Goal: Task Accomplishment & Management: Use online tool/utility

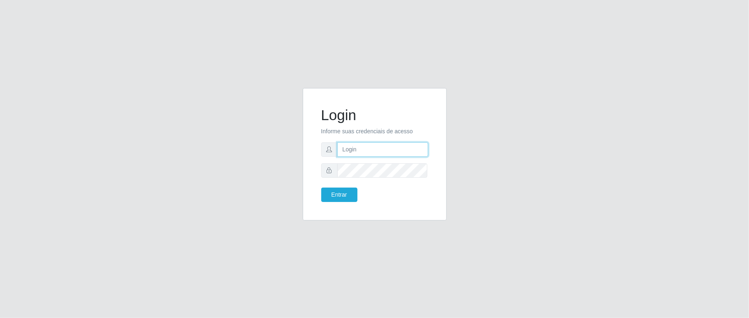
drag, startPoint x: 395, startPoint y: 146, endPoint x: 431, endPoint y: 145, distance: 36.2
click at [398, 146] on input "text" at bounding box center [382, 149] width 91 height 14
type input "[PERSON_NAME]"
click at [321, 187] on button "Entrar" at bounding box center [339, 194] width 36 height 14
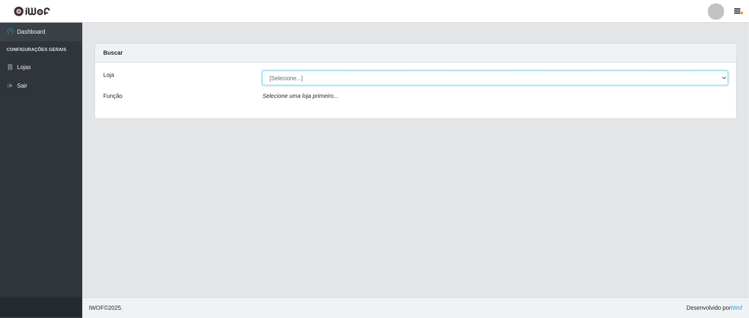
click at [351, 83] on select "[Selecione...] Ideal - Conceição" at bounding box center [494, 78] width 465 height 14
select select "231"
click at [262, 71] on select "[Selecione...] Ideal - Conceição" at bounding box center [494, 78] width 465 height 14
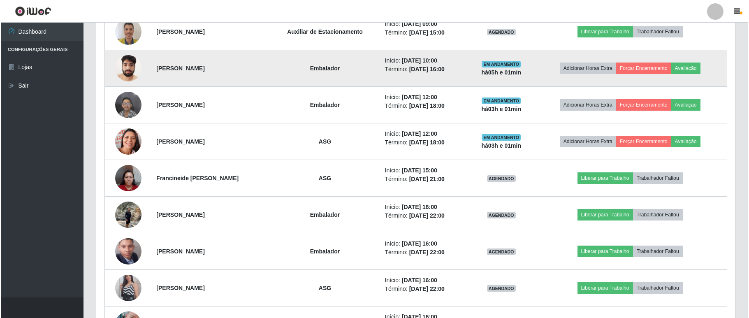
scroll to position [438, 0]
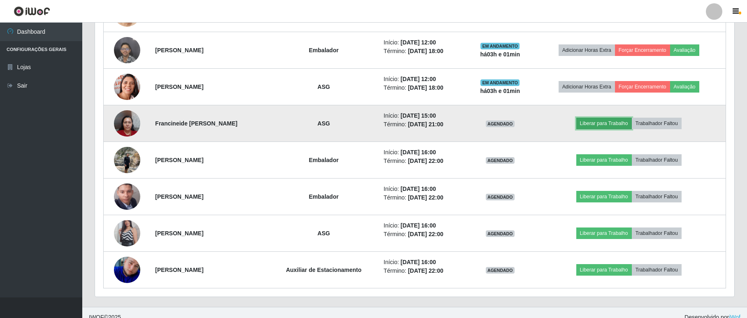
click at [549, 125] on button "Liberar para Trabalho" at bounding box center [604, 124] width 56 height 12
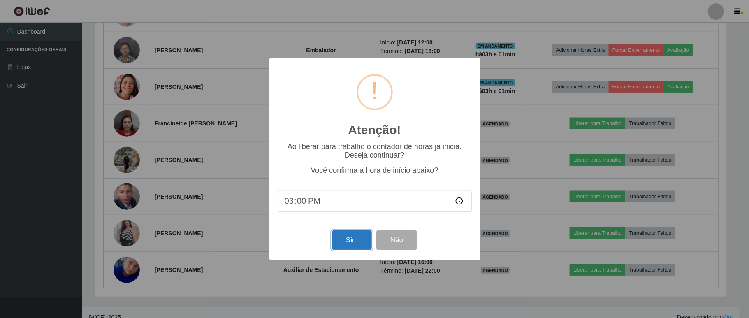
click at [339, 242] on button "Sim" at bounding box center [352, 239] width 40 height 19
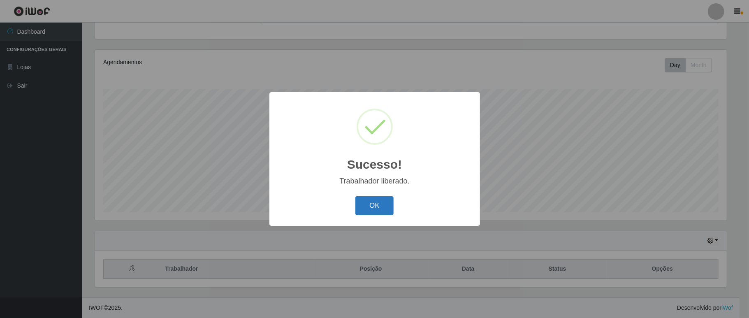
click at [374, 199] on button "OK" at bounding box center [374, 205] width 38 height 19
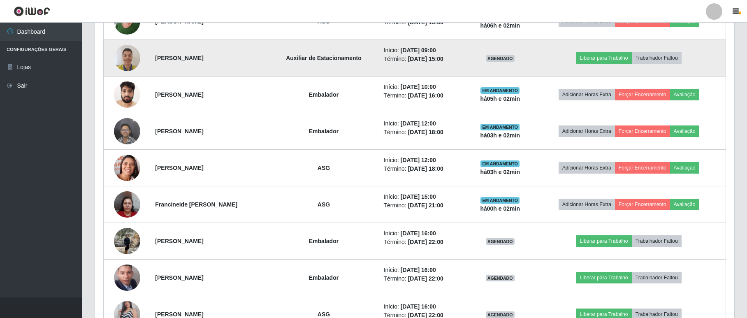
scroll to position [303, 0]
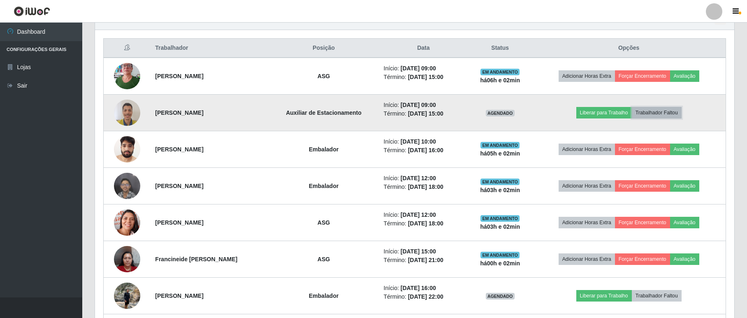
click at [549, 116] on button "Trabalhador Faltou" at bounding box center [657, 113] width 50 height 12
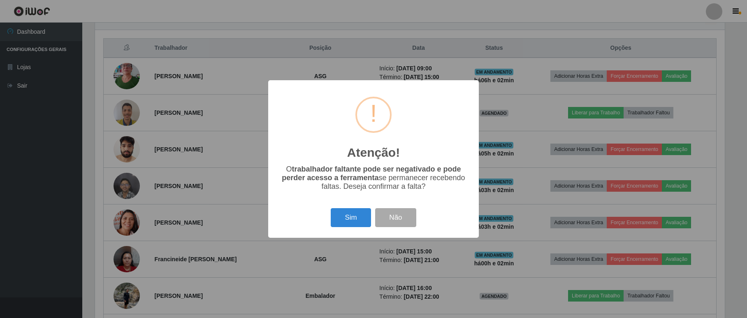
scroll to position [171, 632]
click at [349, 220] on button "Sim" at bounding box center [352, 217] width 40 height 19
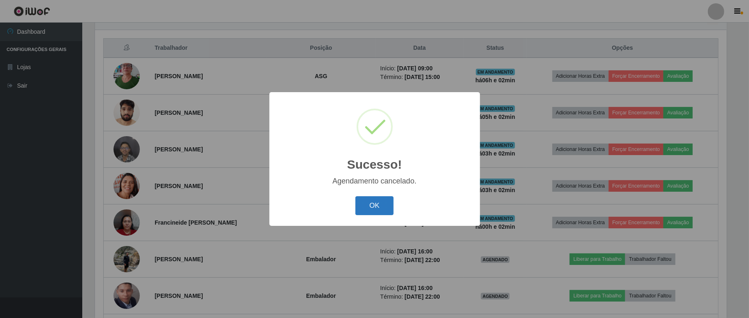
click at [365, 206] on button "OK" at bounding box center [374, 205] width 38 height 19
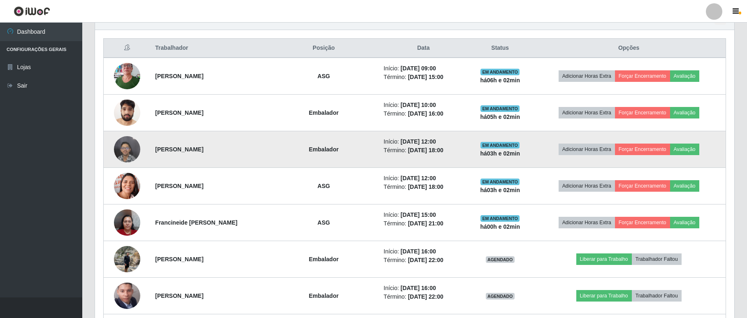
scroll to position [412, 0]
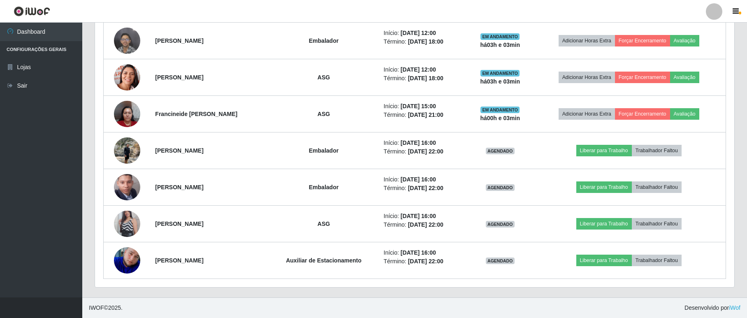
click at [549, 15] on div at bounding box center [714, 11] width 16 height 16
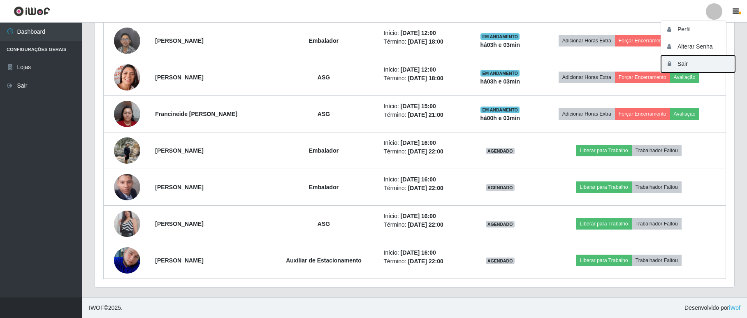
click at [549, 62] on button "Sair" at bounding box center [698, 64] width 74 height 17
